Goal: Information Seeking & Learning: Learn about a topic

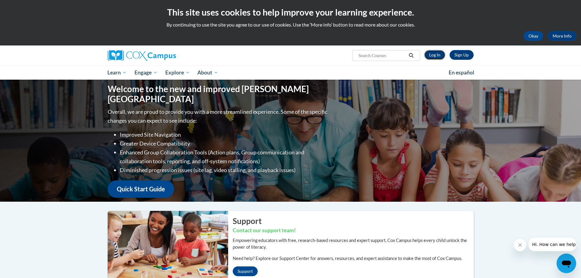
click at [438, 53] on link "Log In" at bounding box center [434, 55] width 21 height 10
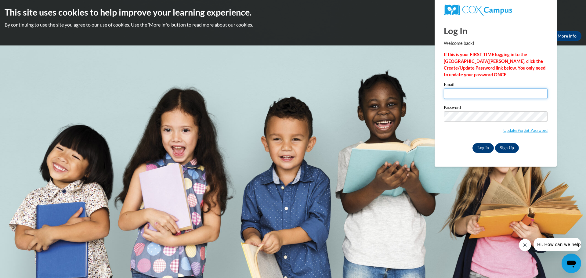
type input "morivera@ibqheadstart.org"
click at [487, 148] on input "Log In" at bounding box center [482, 148] width 21 height 10
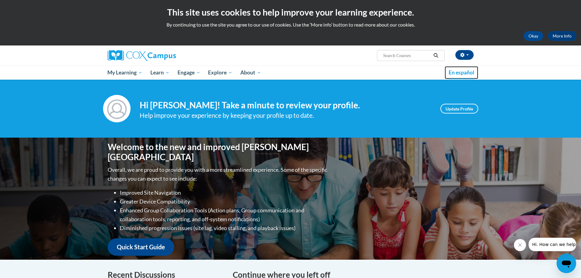
click at [461, 73] on span "En español" at bounding box center [462, 72] width 26 height 6
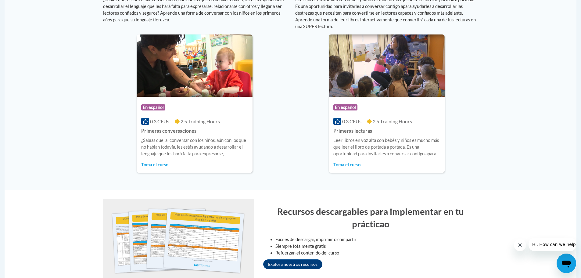
scroll to position [427, 0]
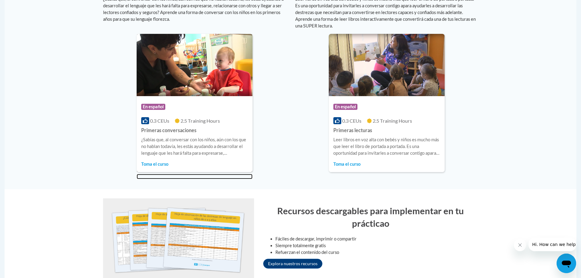
click at [176, 88] on img at bounding box center [195, 65] width 116 height 62
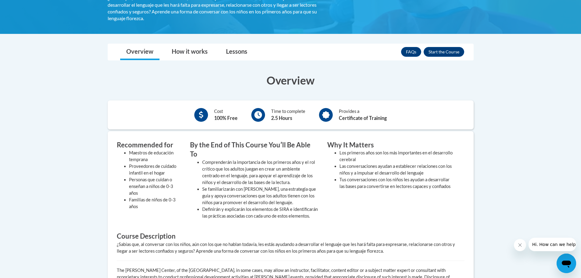
scroll to position [122, 0]
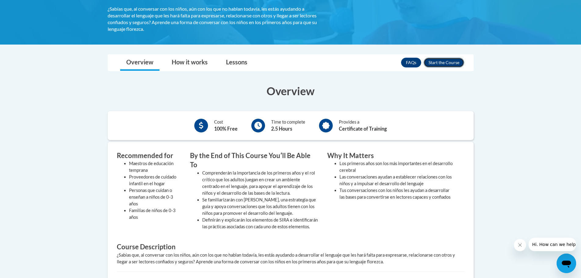
click at [440, 62] on button "Enroll" at bounding box center [444, 63] width 41 height 10
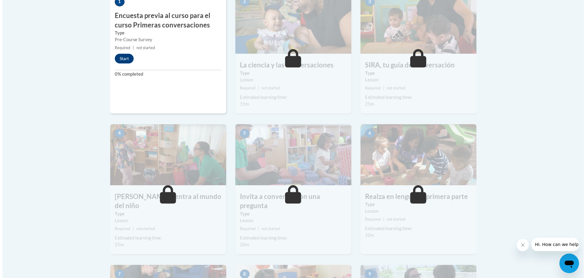
scroll to position [153, 0]
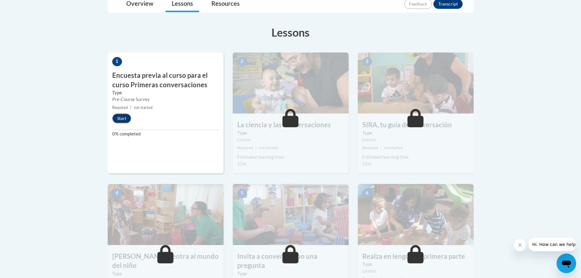
click at [122, 119] on button "Start" at bounding box center [121, 118] width 19 height 10
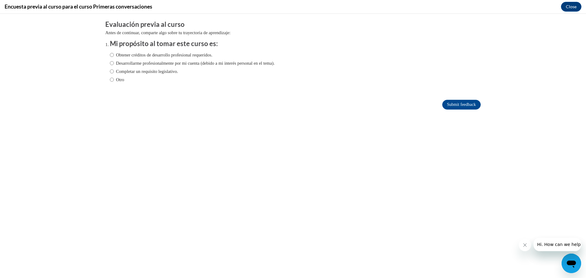
scroll to position [0, 0]
click at [110, 63] on input "Desarrollarme profesionalmente por mi cuenta (debido a mi interés personal en e…" at bounding box center [112, 63] width 4 height 7
radio input "true"
click at [453, 107] on input "Submit feedback" at bounding box center [461, 105] width 38 height 10
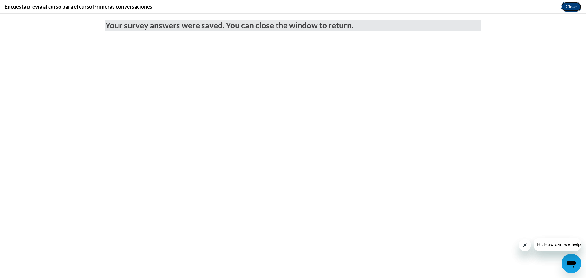
click at [567, 6] on button "Close" at bounding box center [571, 7] width 20 height 10
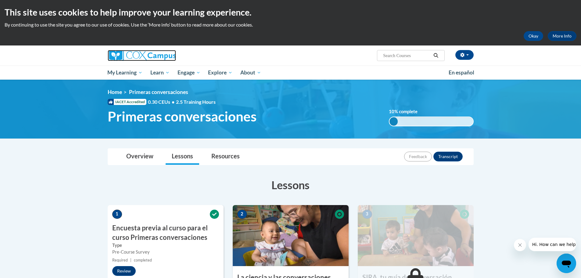
click at [121, 58] on img at bounding box center [142, 55] width 68 height 11
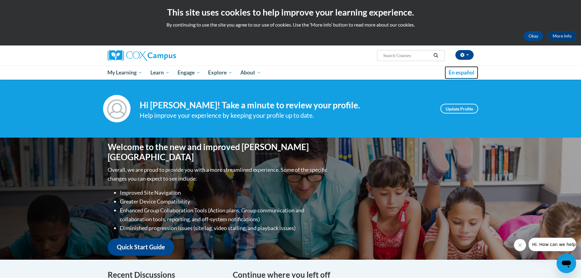
click at [456, 70] on span "En español" at bounding box center [462, 72] width 26 height 6
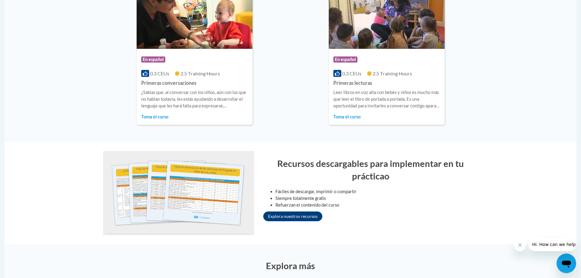
scroll to position [514, 0]
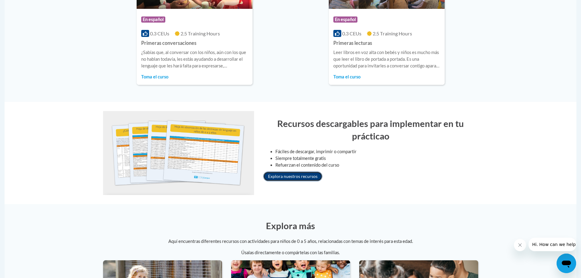
click at [291, 177] on link "Explora nuestros recursos" at bounding box center [292, 176] width 59 height 10
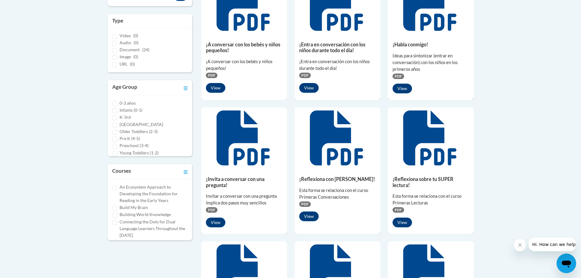
scroll to position [183, 0]
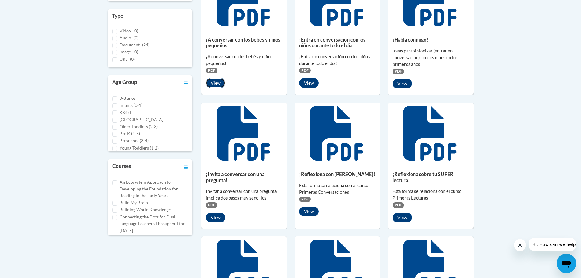
click at [216, 85] on button "View" at bounding box center [216, 83] width 20 height 10
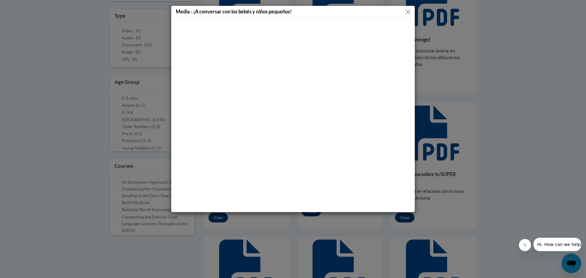
click at [412, 11] on div "Media - ¡A conversar con los bebés y niños pequeños!" at bounding box center [292, 12] width 243 height 12
click at [409, 11] on button "Close" at bounding box center [408, 12] width 8 height 8
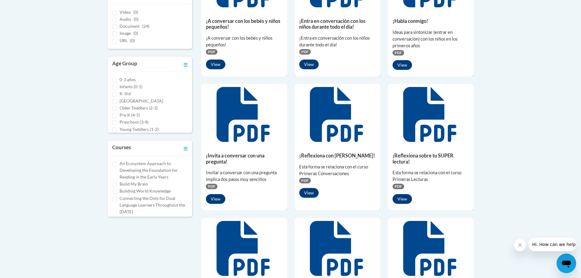
scroll to position [214, 0]
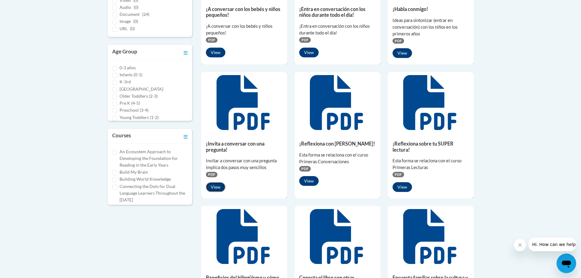
click at [217, 188] on button "View" at bounding box center [216, 187] width 20 height 10
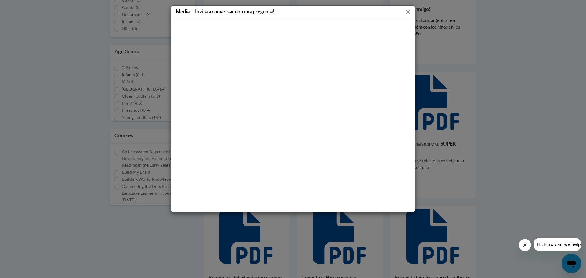
click at [408, 12] on button "Close" at bounding box center [408, 12] width 8 height 8
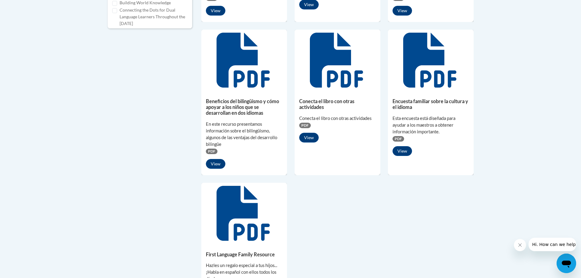
scroll to position [397, 0]
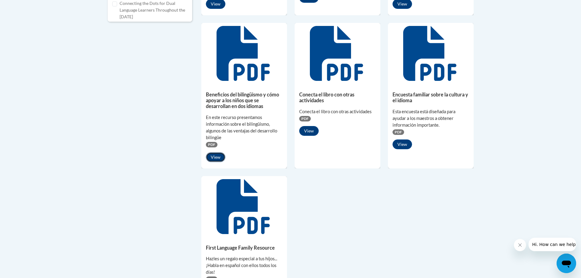
click at [216, 154] on button "View" at bounding box center [216, 157] width 20 height 10
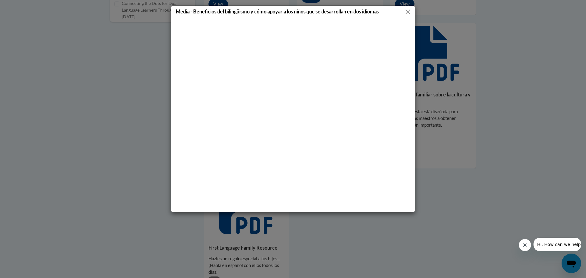
click at [411, 10] on button "Close" at bounding box center [408, 12] width 8 height 8
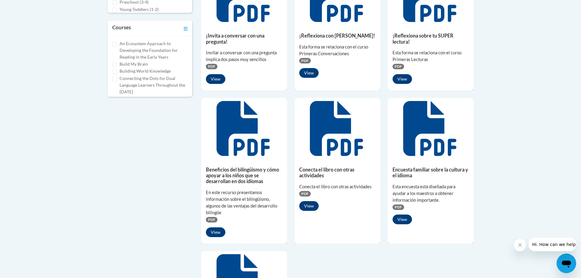
scroll to position [366, 0]
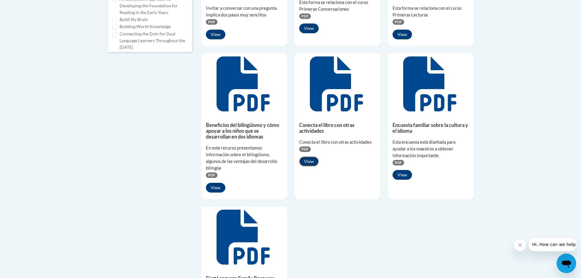
click at [309, 162] on button "View" at bounding box center [309, 162] width 20 height 10
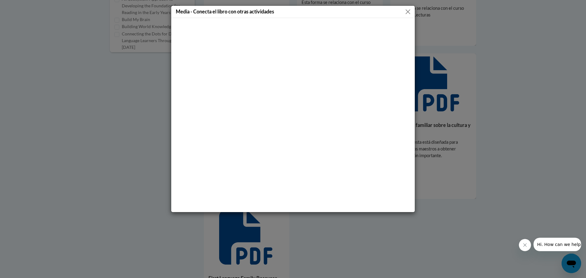
click at [409, 10] on button "Close" at bounding box center [408, 12] width 8 height 8
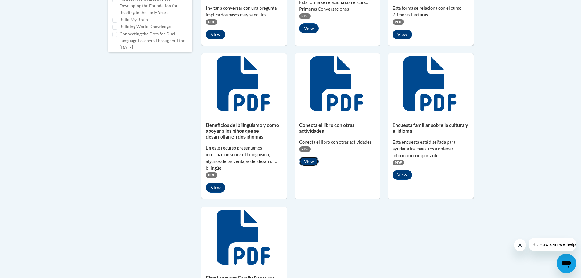
click at [307, 160] on button "View" at bounding box center [309, 162] width 20 height 10
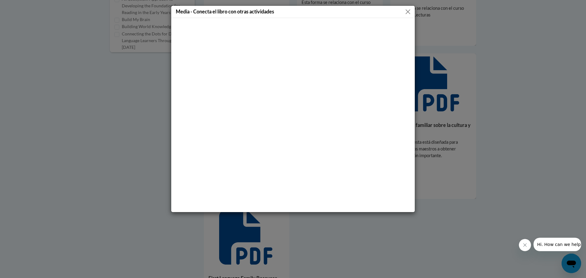
click at [407, 11] on button "Close" at bounding box center [408, 12] width 8 height 8
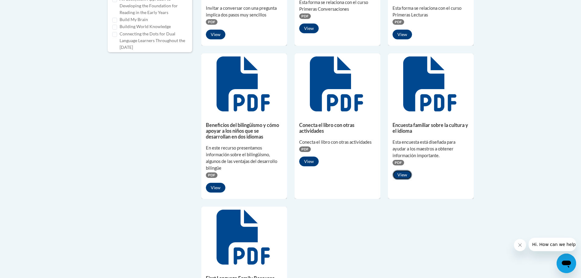
click at [401, 174] on button "View" at bounding box center [403, 175] width 20 height 10
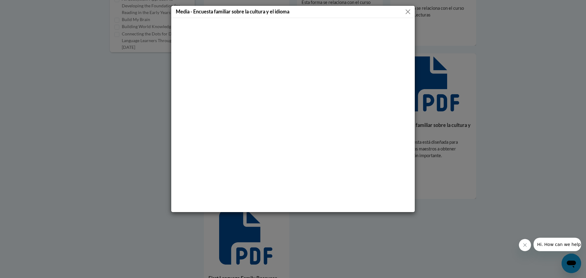
click at [406, 13] on button "Close" at bounding box center [408, 12] width 8 height 8
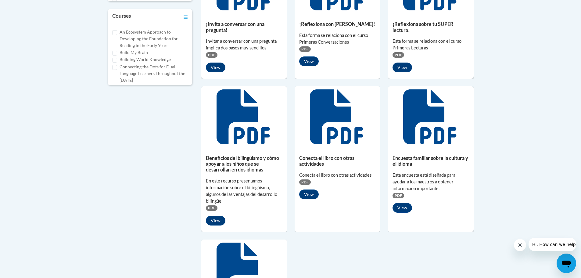
scroll to position [275, 0]
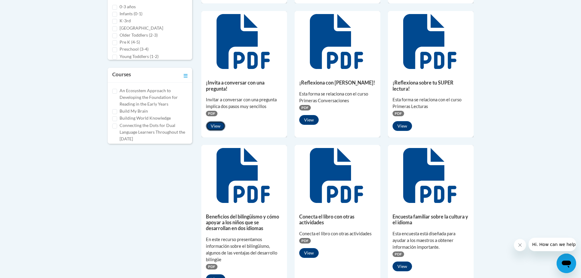
click at [215, 127] on button "View" at bounding box center [216, 126] width 20 height 10
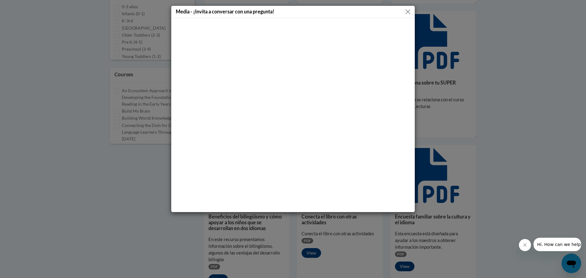
click at [408, 13] on button "Close" at bounding box center [408, 12] width 8 height 8
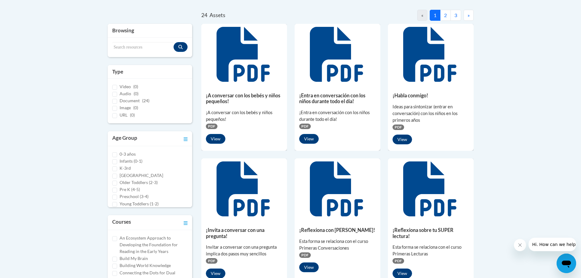
scroll to position [122, 0]
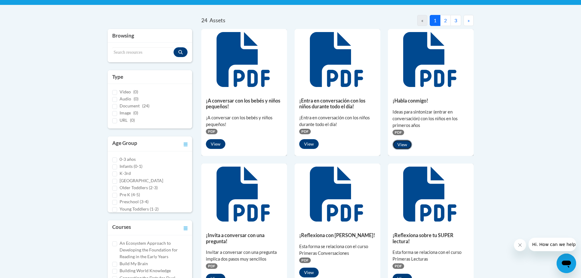
click at [399, 144] on button "View" at bounding box center [403, 145] width 20 height 10
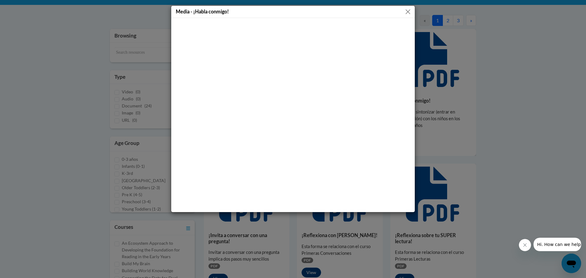
click at [408, 12] on button "Close" at bounding box center [408, 12] width 8 height 8
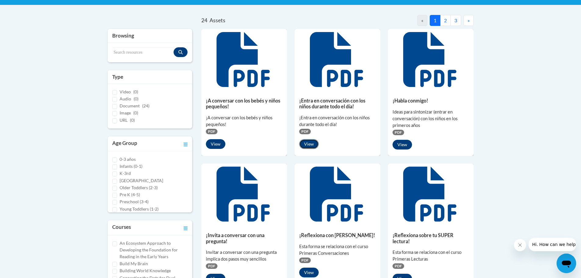
click at [304, 142] on button "View" at bounding box center [309, 144] width 20 height 10
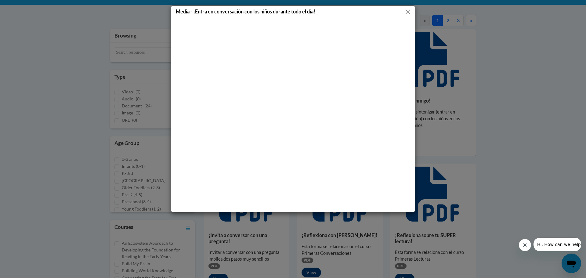
click at [407, 10] on button "Close" at bounding box center [408, 12] width 8 height 8
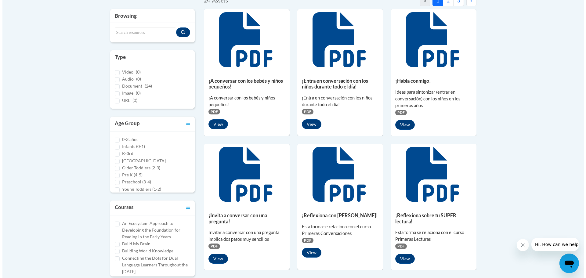
scroll to position [153, 0]
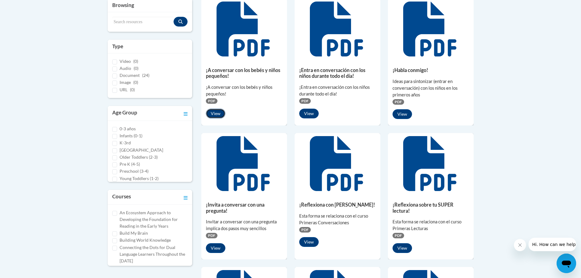
click at [219, 113] on button "View" at bounding box center [216, 114] width 20 height 10
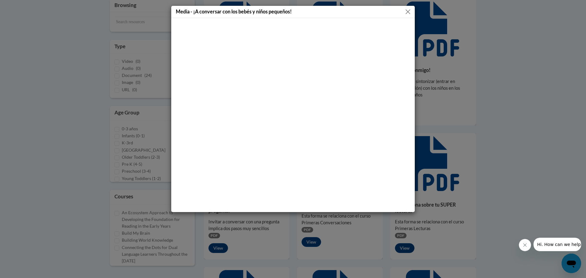
click at [406, 11] on button "Close" at bounding box center [408, 12] width 8 height 8
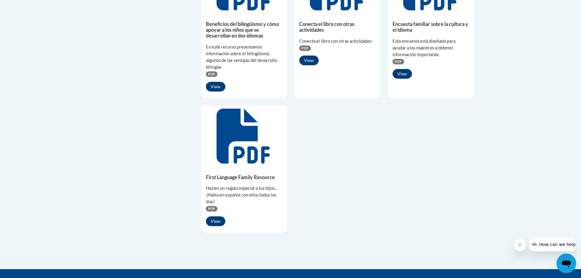
scroll to position [458, 0]
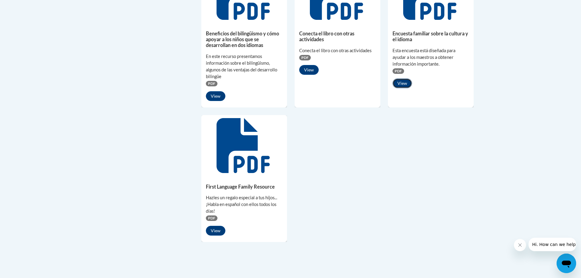
click at [399, 84] on button "View" at bounding box center [403, 83] width 20 height 10
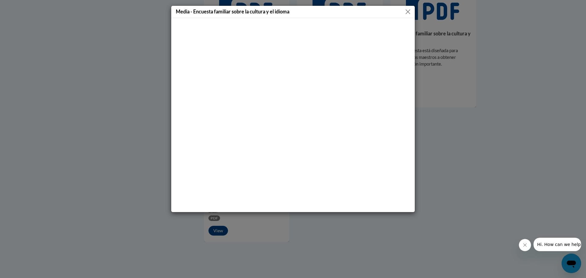
click at [406, 10] on button "Close" at bounding box center [408, 12] width 8 height 8
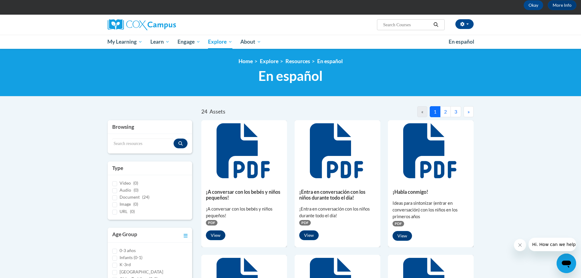
scroll to position [0, 0]
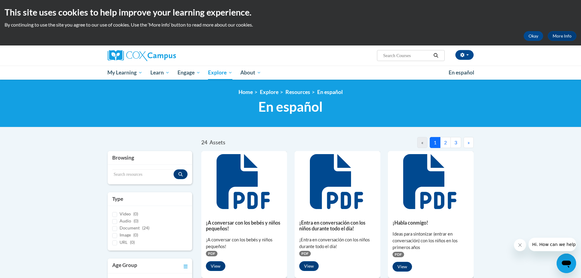
click at [445, 143] on button "2" at bounding box center [445, 142] width 11 height 11
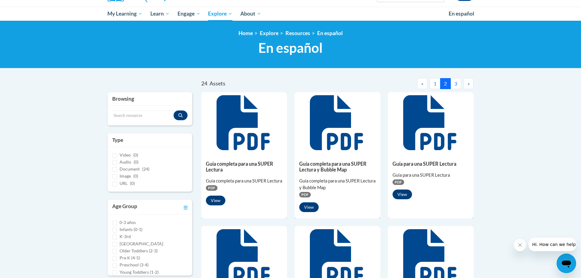
scroll to position [61, 0]
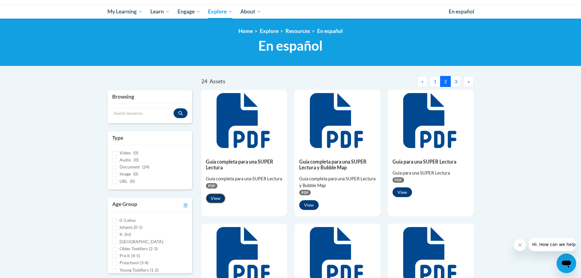
click at [212, 197] on button "View" at bounding box center [216, 198] width 20 height 10
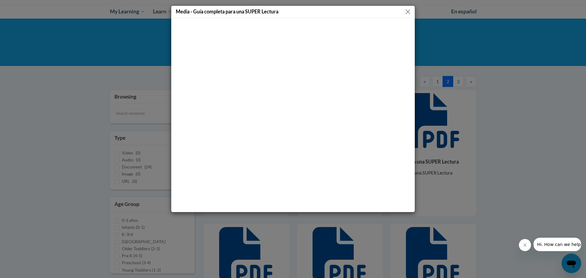
click at [406, 13] on button "Close" at bounding box center [408, 12] width 8 height 8
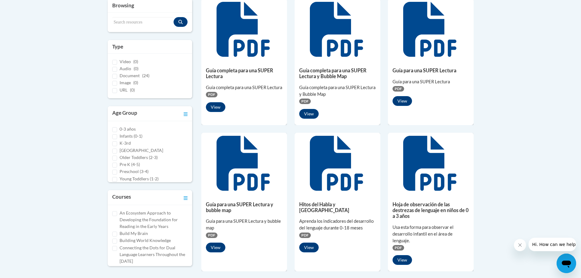
scroll to position [153, 0]
click at [217, 104] on button "View" at bounding box center [216, 107] width 20 height 10
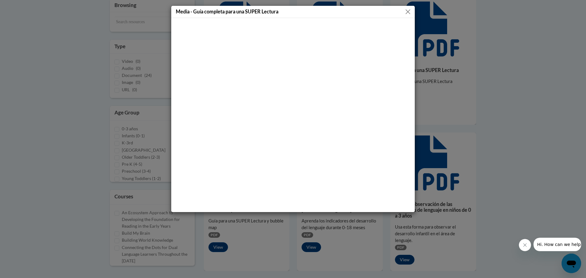
click at [407, 10] on button "Close" at bounding box center [408, 12] width 8 height 8
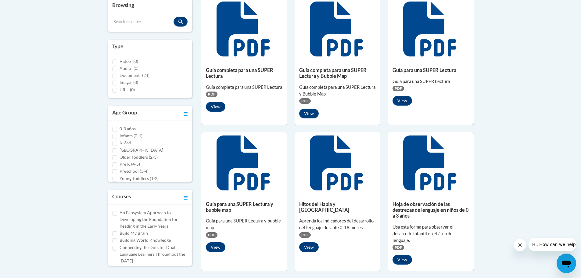
click at [239, 158] on icon at bounding box center [243, 162] width 53 height 55
click at [207, 233] on span "PDF" at bounding box center [212, 234] width 12 height 5
click at [310, 115] on button "View" at bounding box center [309, 114] width 20 height 10
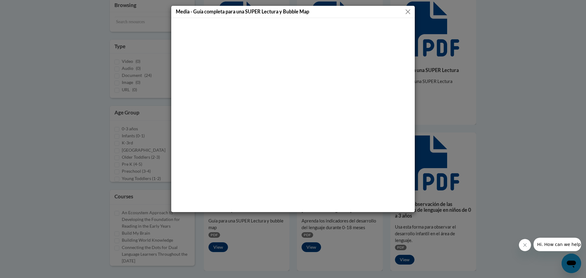
click at [410, 10] on button "Close" at bounding box center [408, 12] width 8 height 8
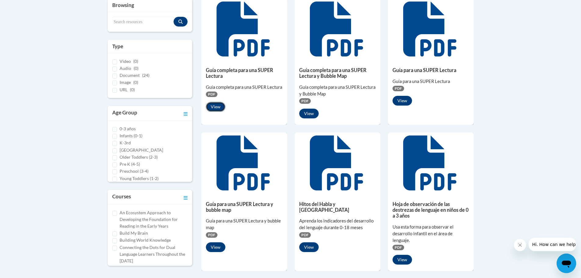
click at [214, 107] on button "View" at bounding box center [216, 107] width 20 height 10
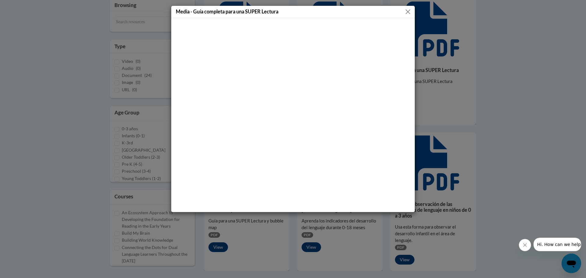
click at [406, 12] on button "Close" at bounding box center [408, 12] width 8 height 8
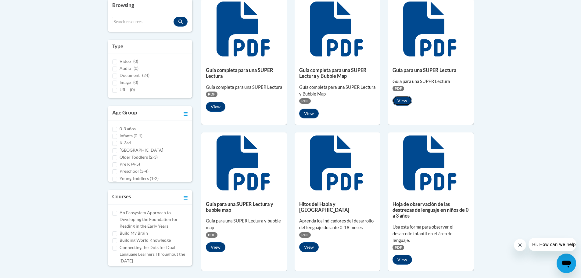
click at [404, 100] on button "View" at bounding box center [403, 101] width 20 height 10
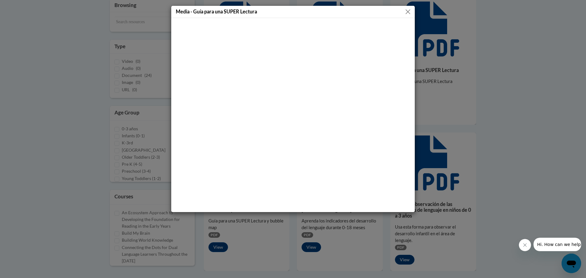
click at [406, 11] on button "Close" at bounding box center [408, 12] width 8 height 8
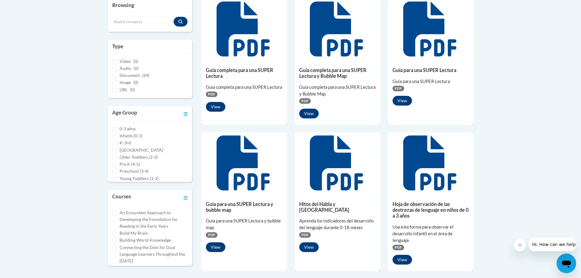
scroll to position [0, 0]
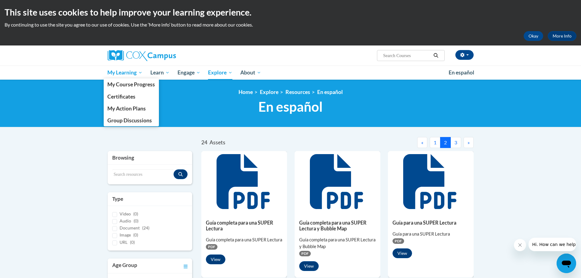
click at [128, 73] on span "My Learning" at bounding box center [124, 72] width 35 height 7
click at [128, 84] on span "My Course Progress" at bounding box center [131, 84] width 48 height 6
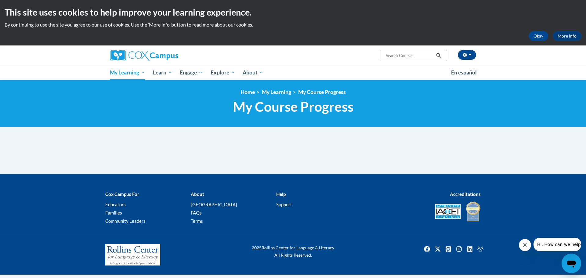
click at [124, 20] on div "This site uses cookies to help improve your learning experience. By continuing …" at bounding box center [293, 22] width 586 height 45
click at [110, 16] on h2 "This site uses cookies to help improve your learning experience." at bounding box center [293, 12] width 577 height 12
click at [541, 34] on button "Okay" at bounding box center [538, 36] width 20 height 10
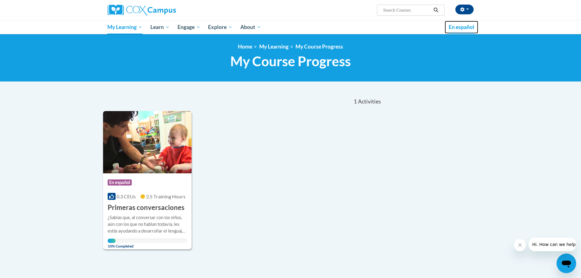
click at [461, 29] on span "En español" at bounding box center [462, 27] width 26 height 6
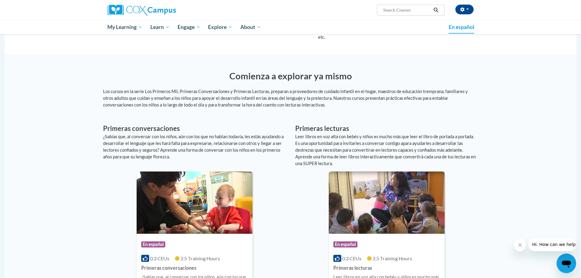
scroll to position [366, 0]
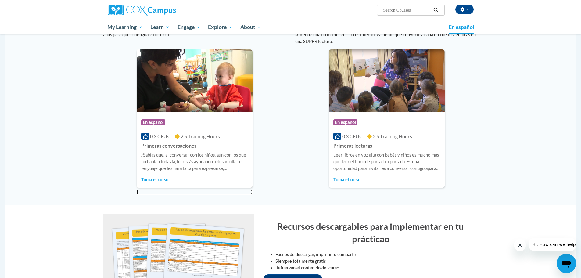
click at [193, 93] on img at bounding box center [195, 80] width 116 height 62
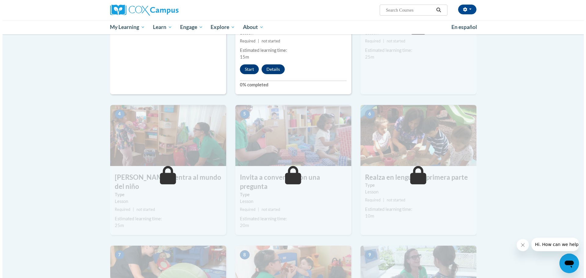
scroll to position [61, 0]
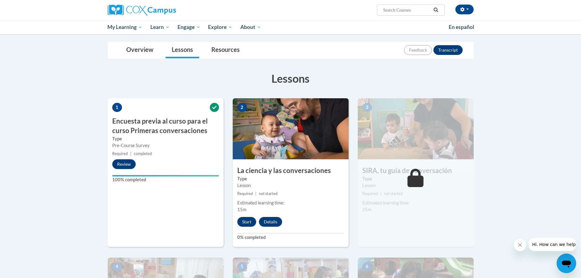
click at [261, 150] on img at bounding box center [291, 128] width 116 height 61
click at [248, 220] on button "Start" at bounding box center [246, 222] width 19 height 10
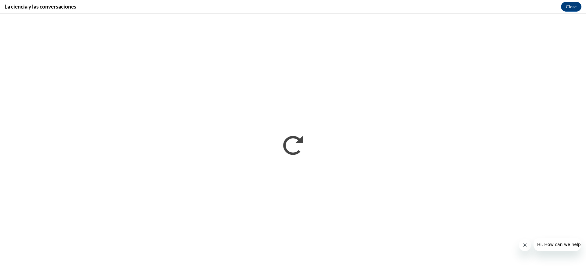
scroll to position [0, 0]
